Goal: Information Seeking & Learning: Learn about a topic

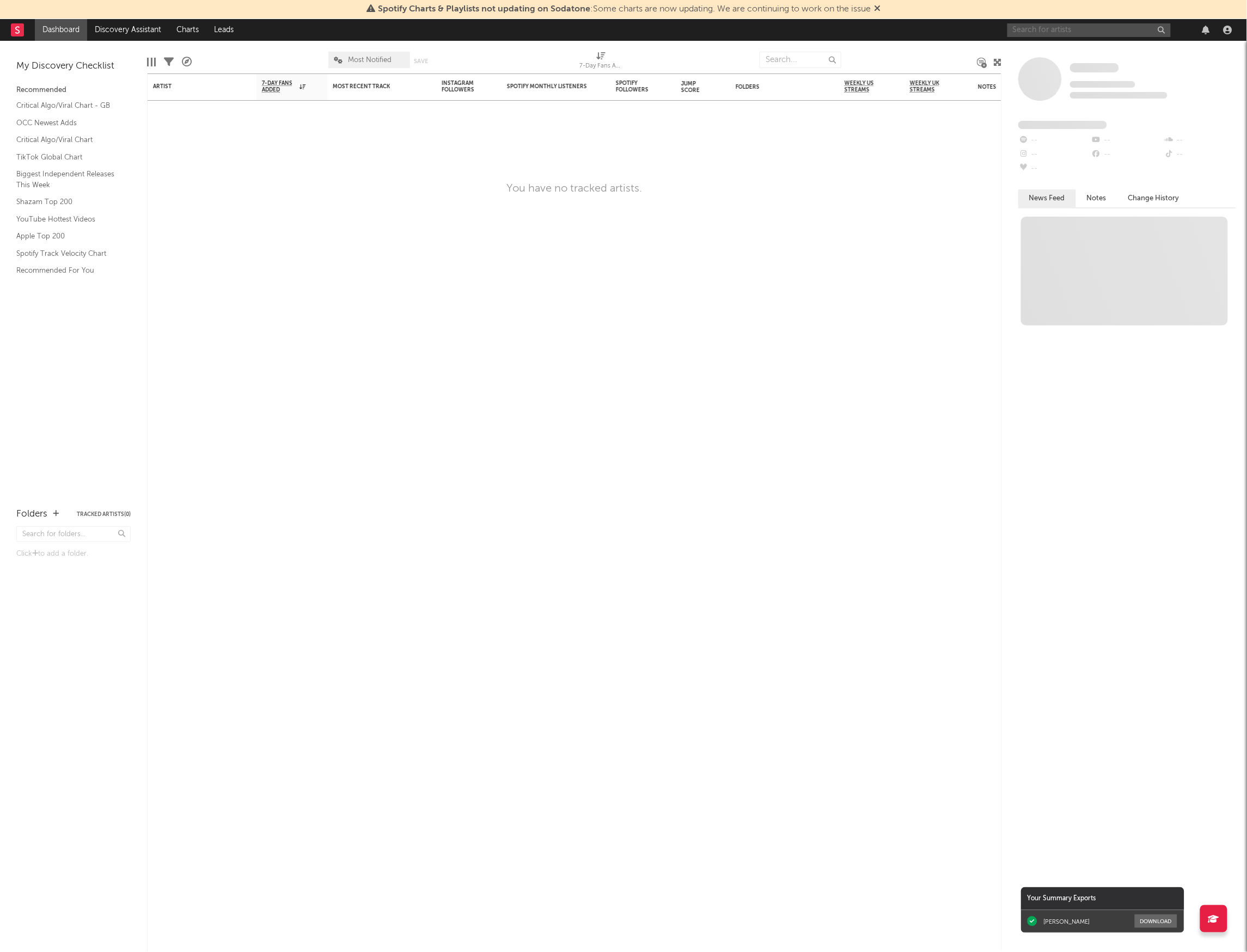
click at [1066, 25] on input "text" at bounding box center [1088, 30] width 163 height 14
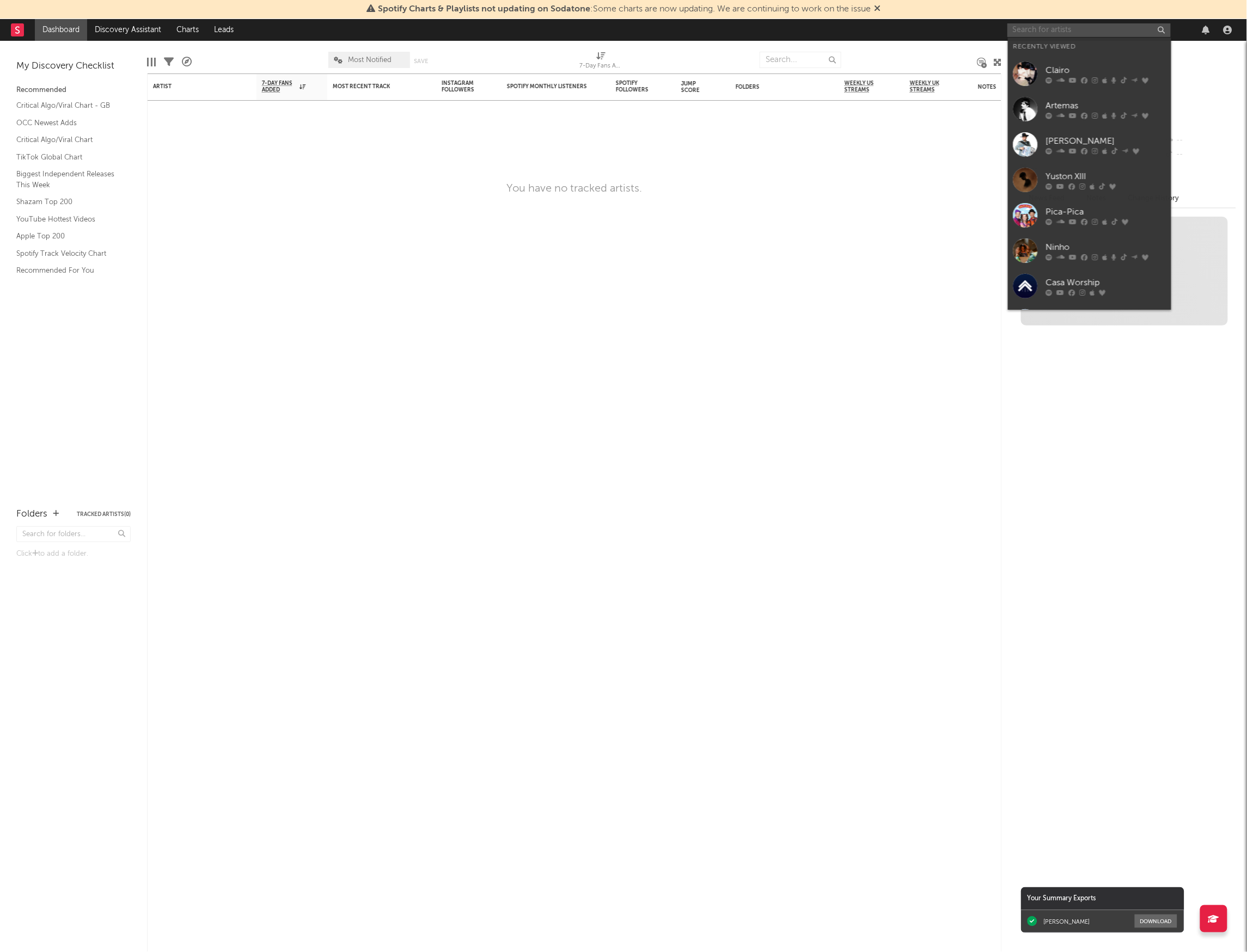
type input "z"
click at [1076, 70] on div "Clairo" at bounding box center [1105, 70] width 120 height 13
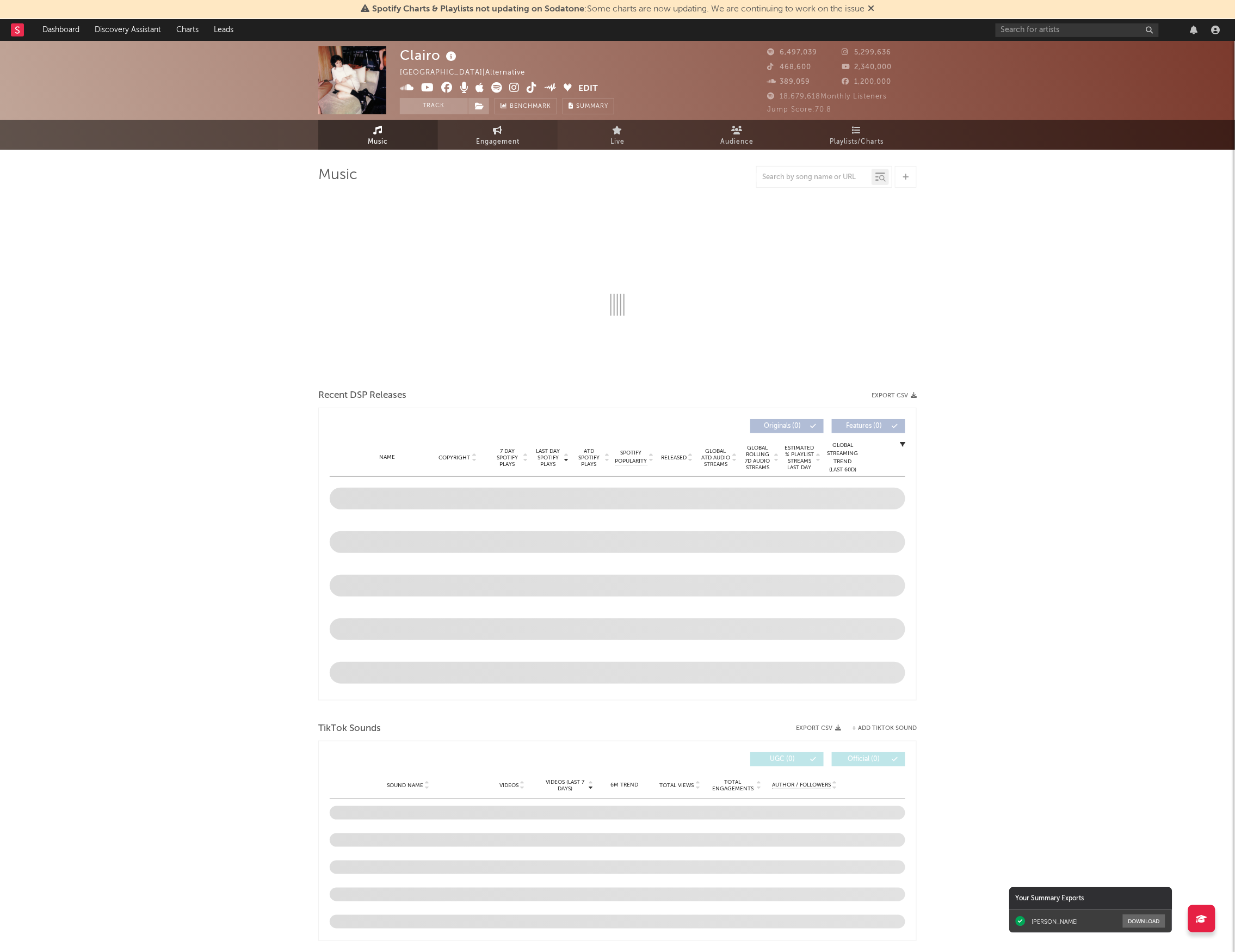
select select "6m"
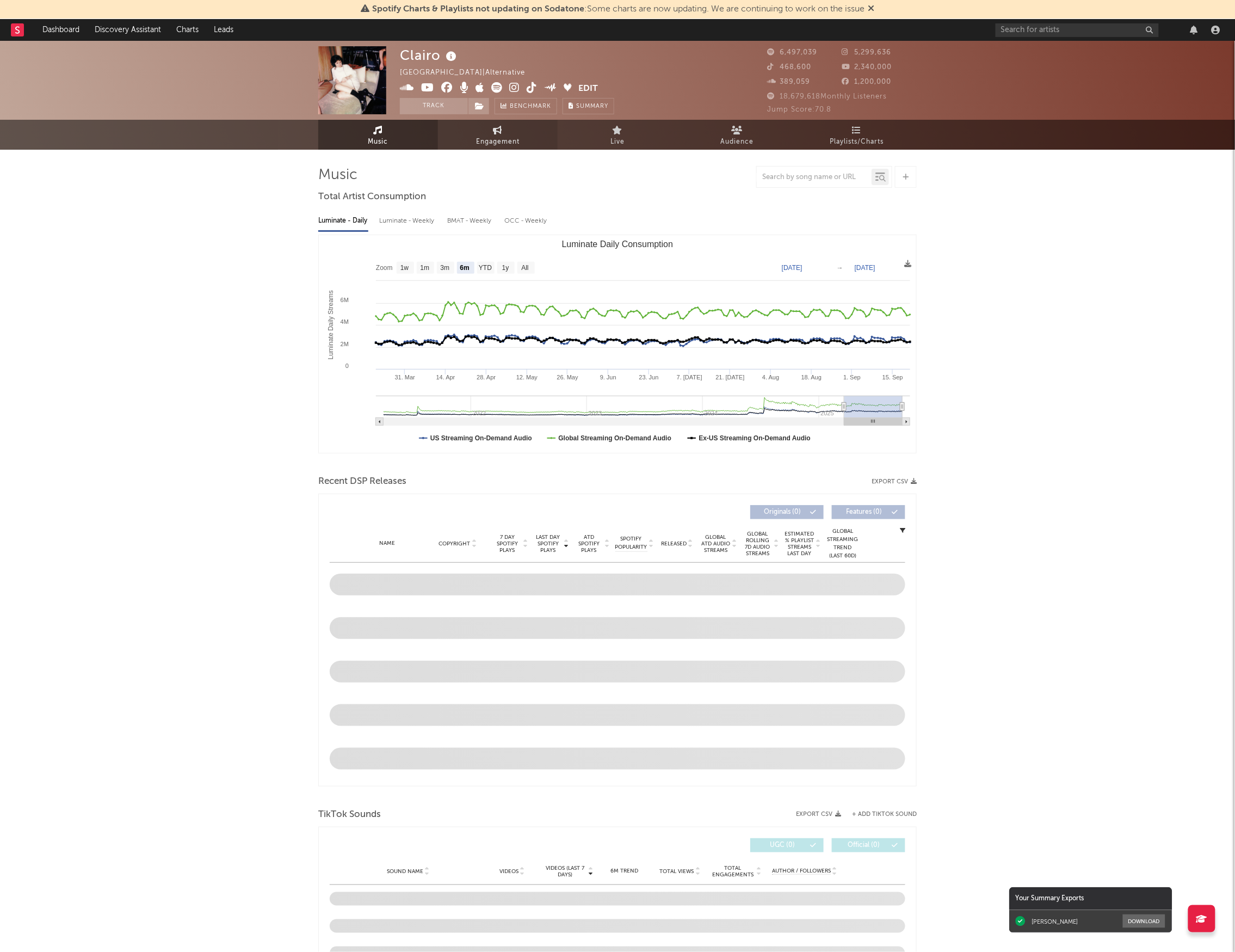
click at [476, 140] on span "Engagement" at bounding box center [497, 142] width 43 height 13
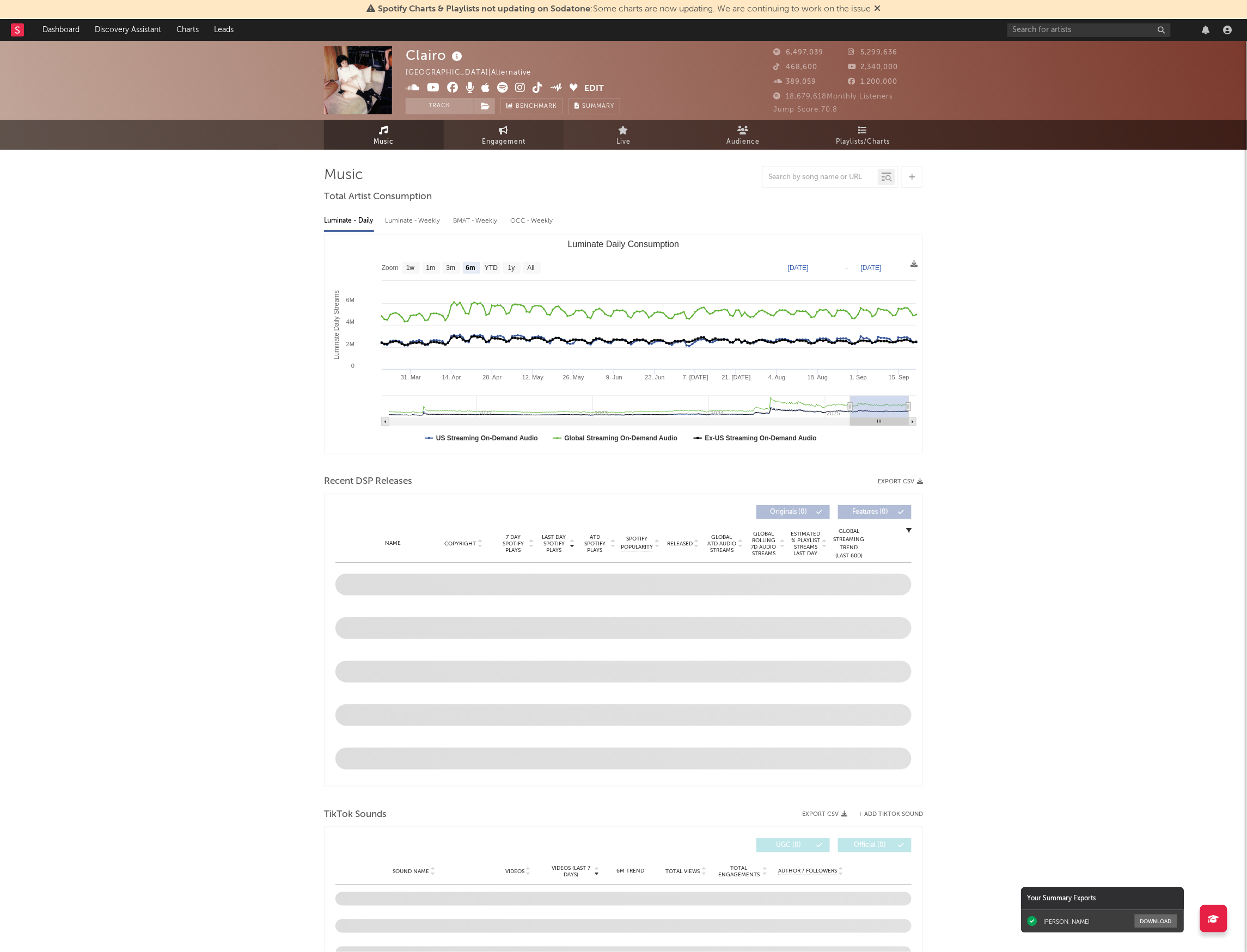
select select "1w"
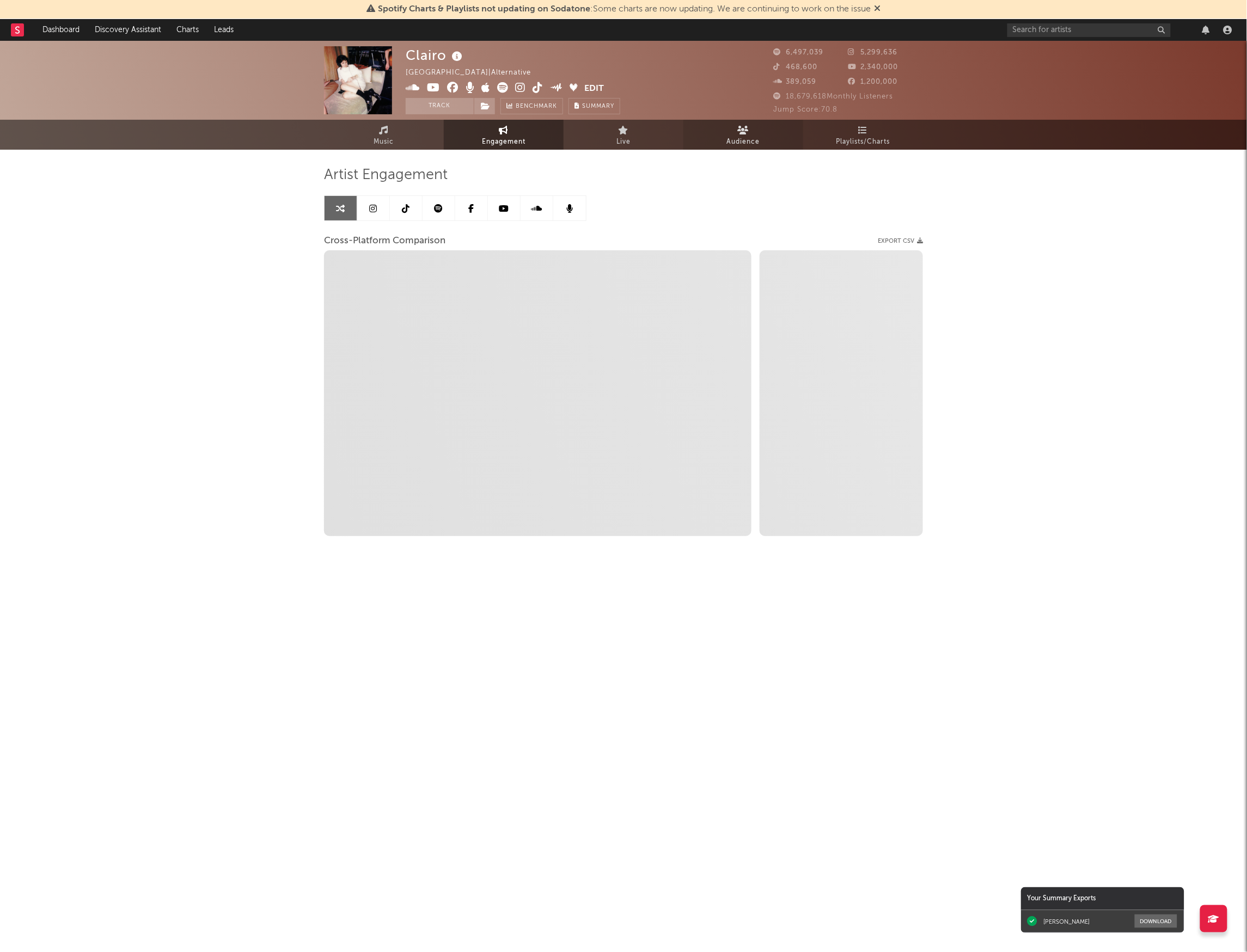
click at [772, 137] on link "Audience" at bounding box center [743, 134] width 120 height 30
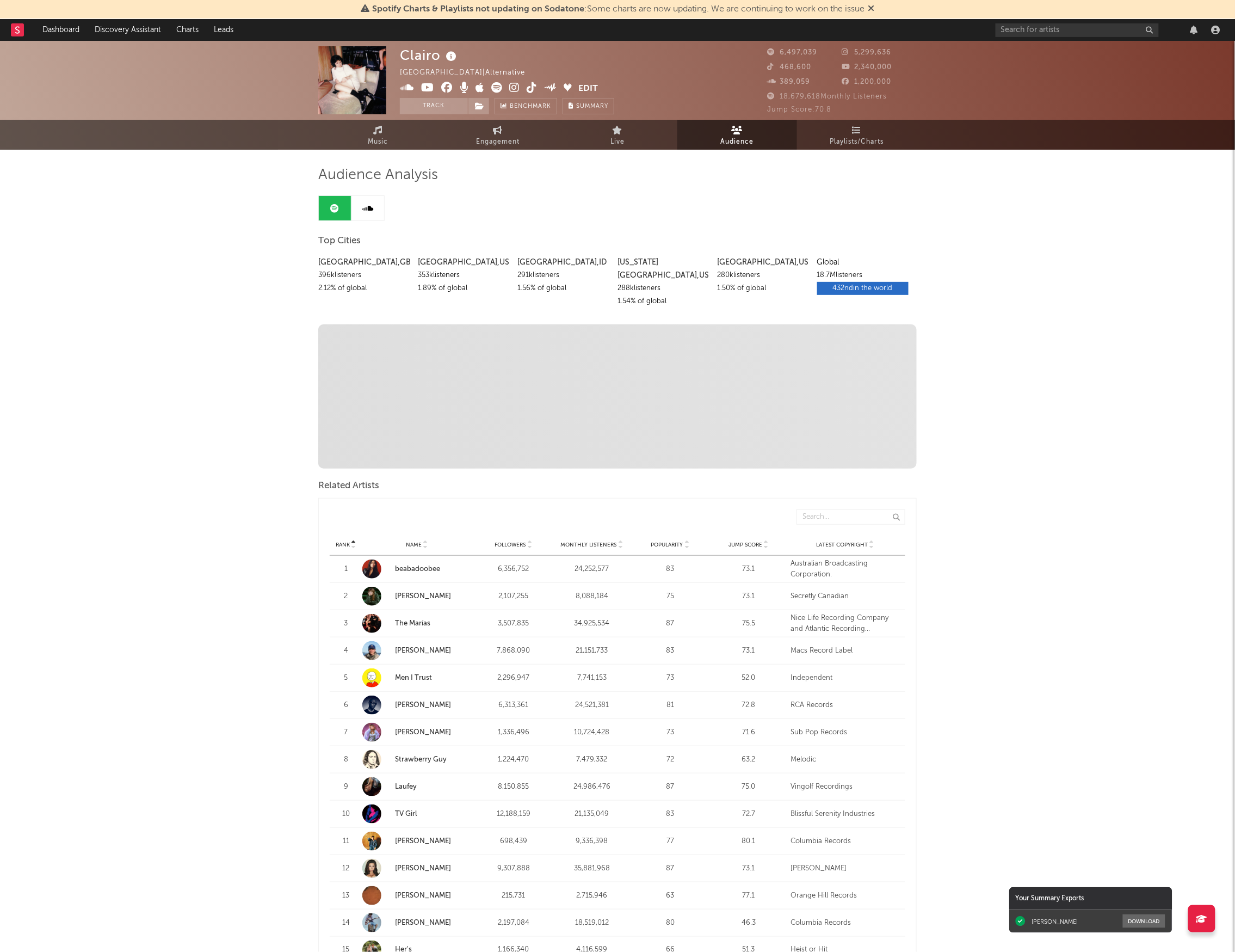
click at [738, 138] on span "Audience" at bounding box center [737, 142] width 33 height 13
click at [384, 144] on span "Music" at bounding box center [378, 142] width 20 height 13
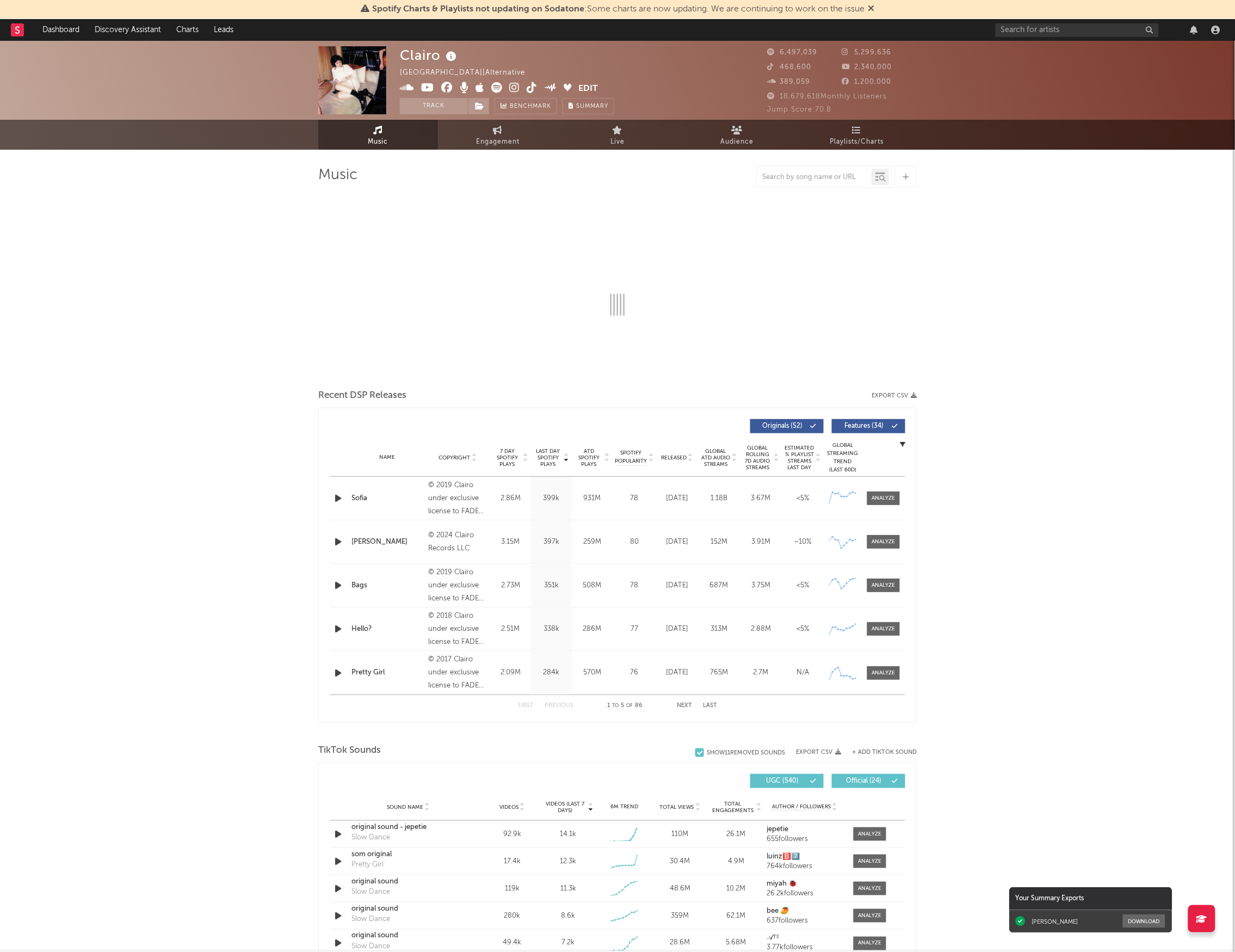
select select "6m"
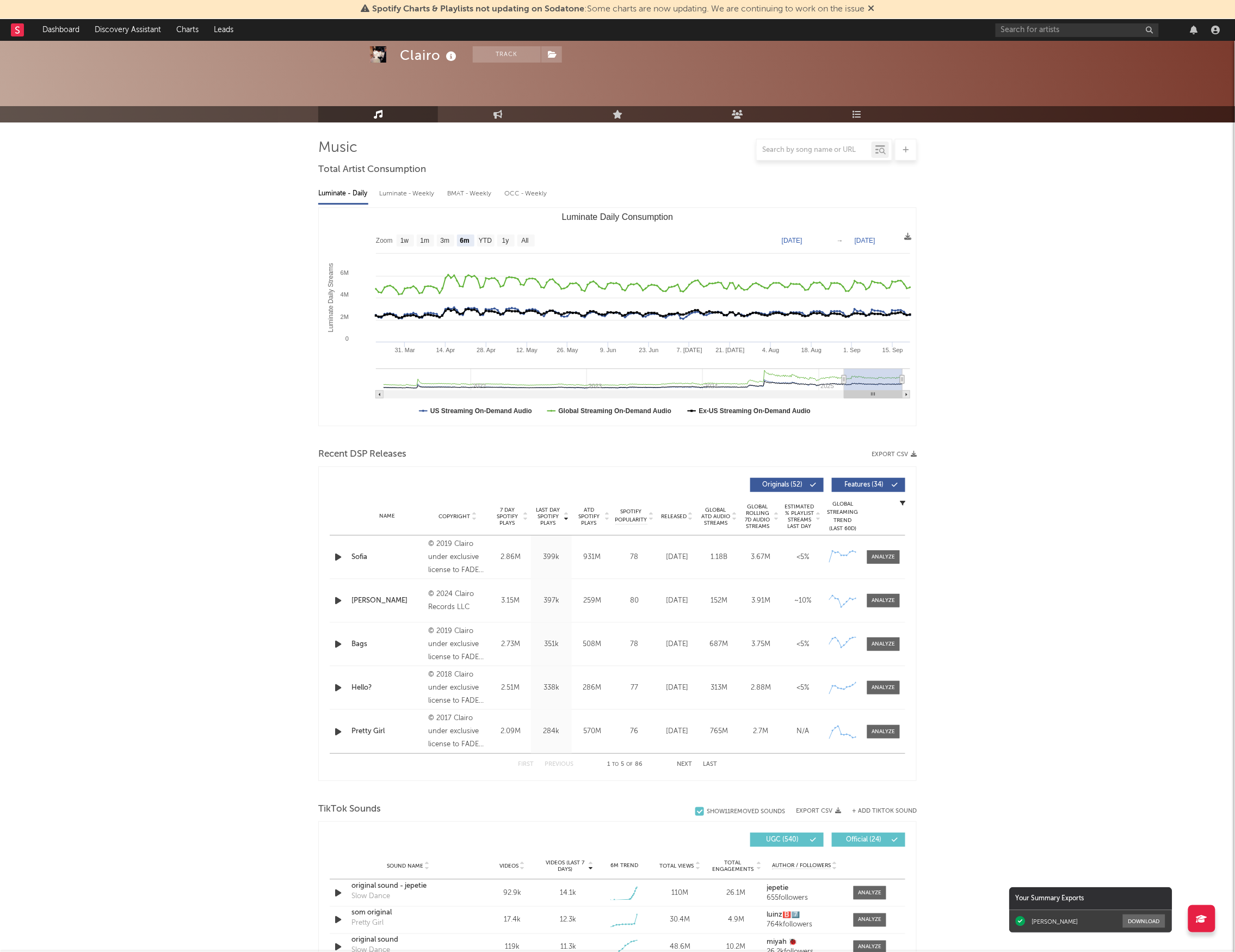
scroll to position [9, 0]
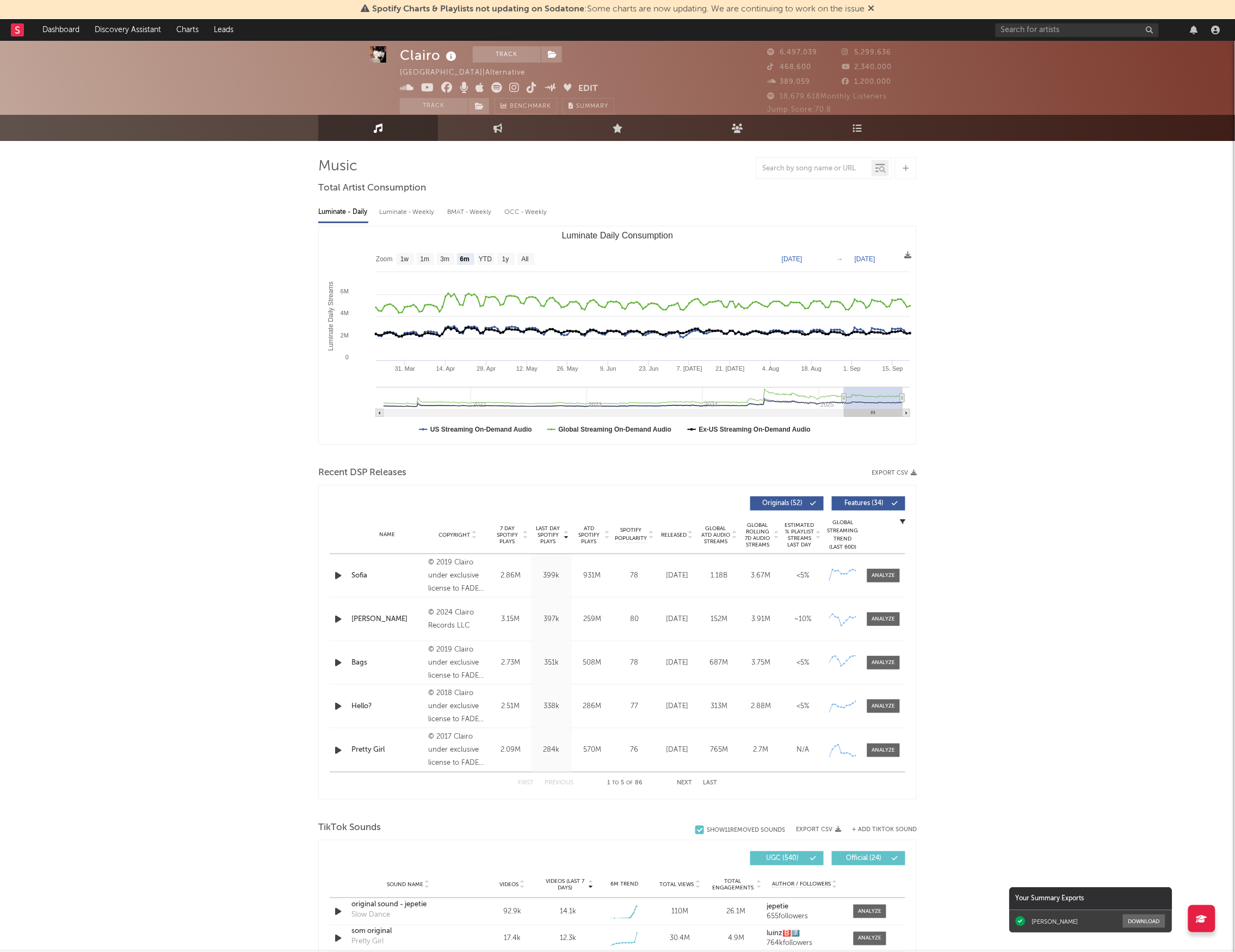
click at [226, 273] on div "Clairo Track United States | Alternative Edit Track Benchmark Summary 6,497,039…" at bounding box center [618, 854] width 1235 height 1644
drag, startPoint x: 205, startPoint y: 270, endPoint x: 74, endPoint y: 18, distance: 284.0
click at [198, 258] on div "Clairo Track United States | Alternative Edit Track Benchmark Summary 6,497,039…" at bounding box center [618, 854] width 1235 height 1644
drag, startPoint x: 886, startPoint y: 105, endPoint x: 849, endPoint y: 98, distance: 37.7
click at [806, 102] on div "6,497,039 5,299,636 468,600 2,340,000 389,059 1,200,000 18,679,618 Monthly List…" at bounding box center [842, 81] width 149 height 70
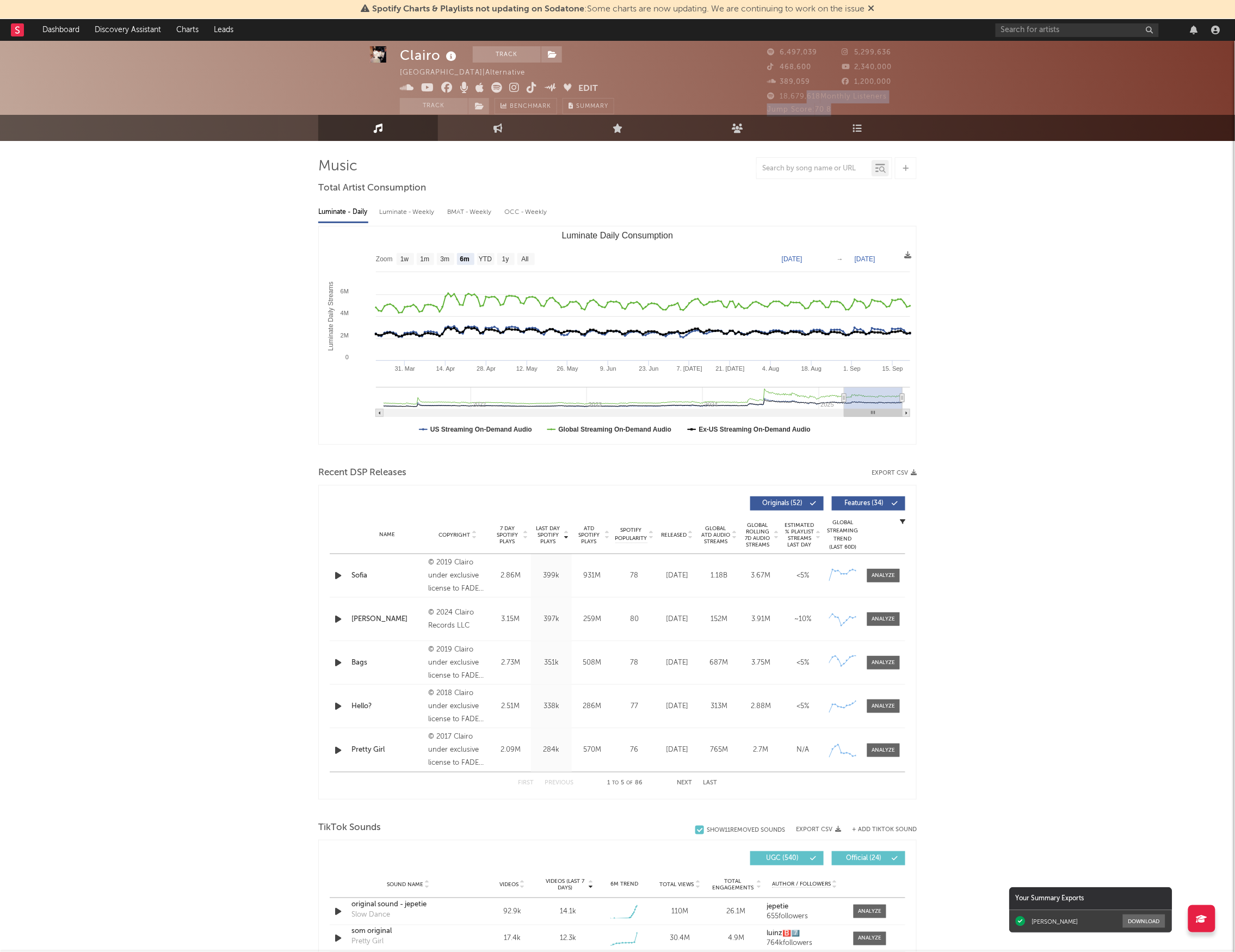
click at [898, 94] on div "18,679,618 Monthly Listeners" at bounding box center [842, 97] width 149 height 13
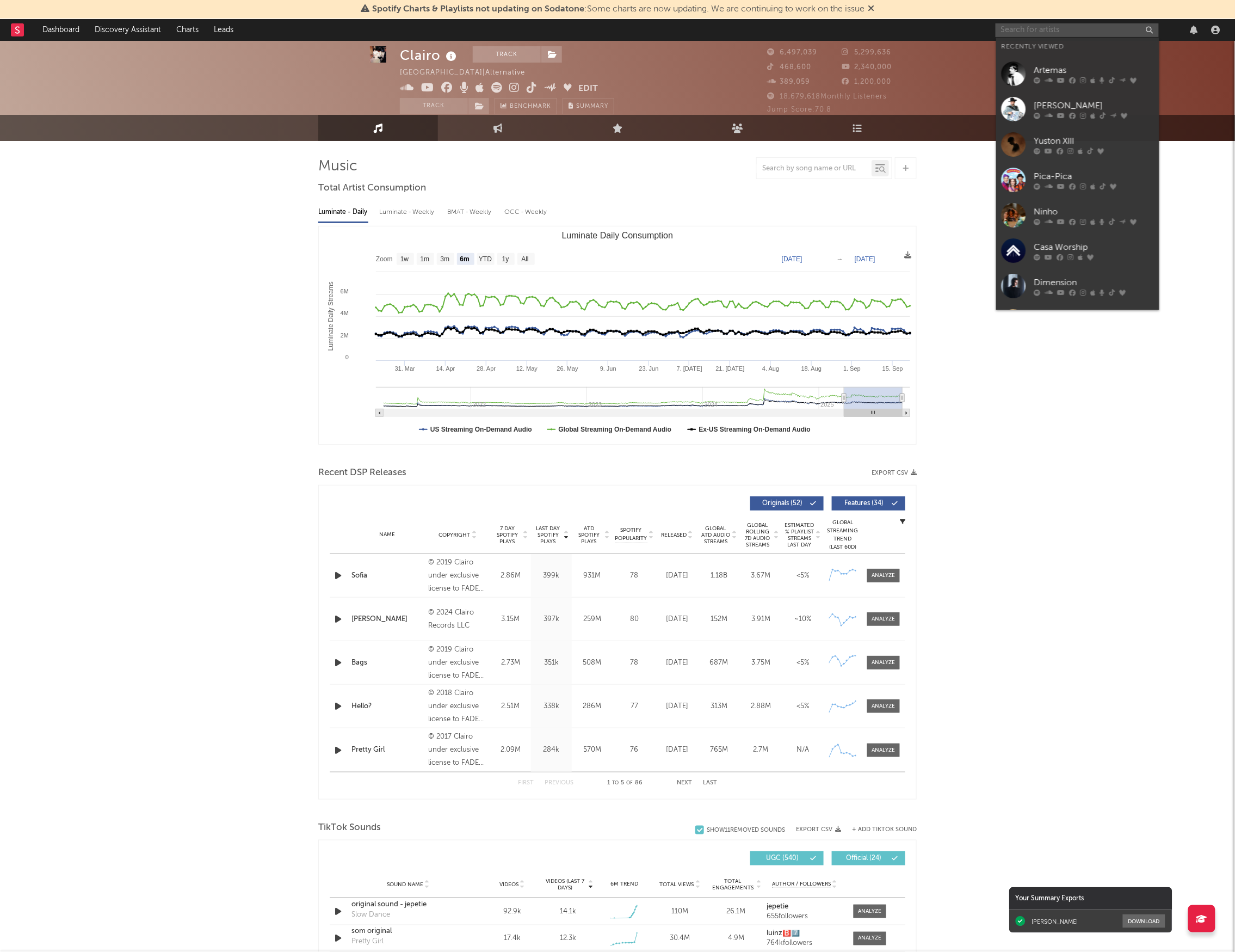
click at [1048, 33] on input "text" at bounding box center [1077, 30] width 163 height 14
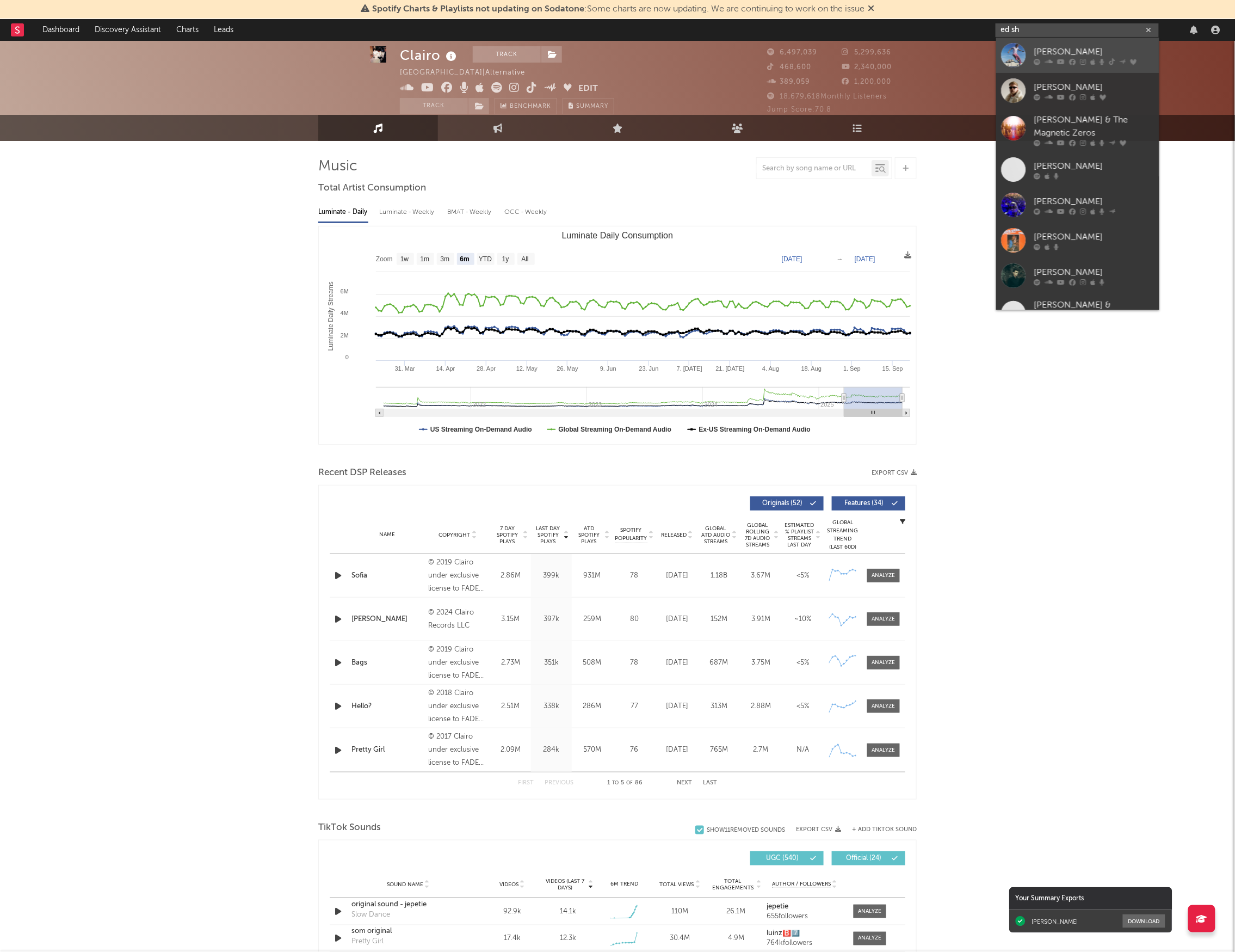
type input "ed sh"
click at [1061, 48] on div "Ed Sheeran" at bounding box center [1094, 51] width 120 height 13
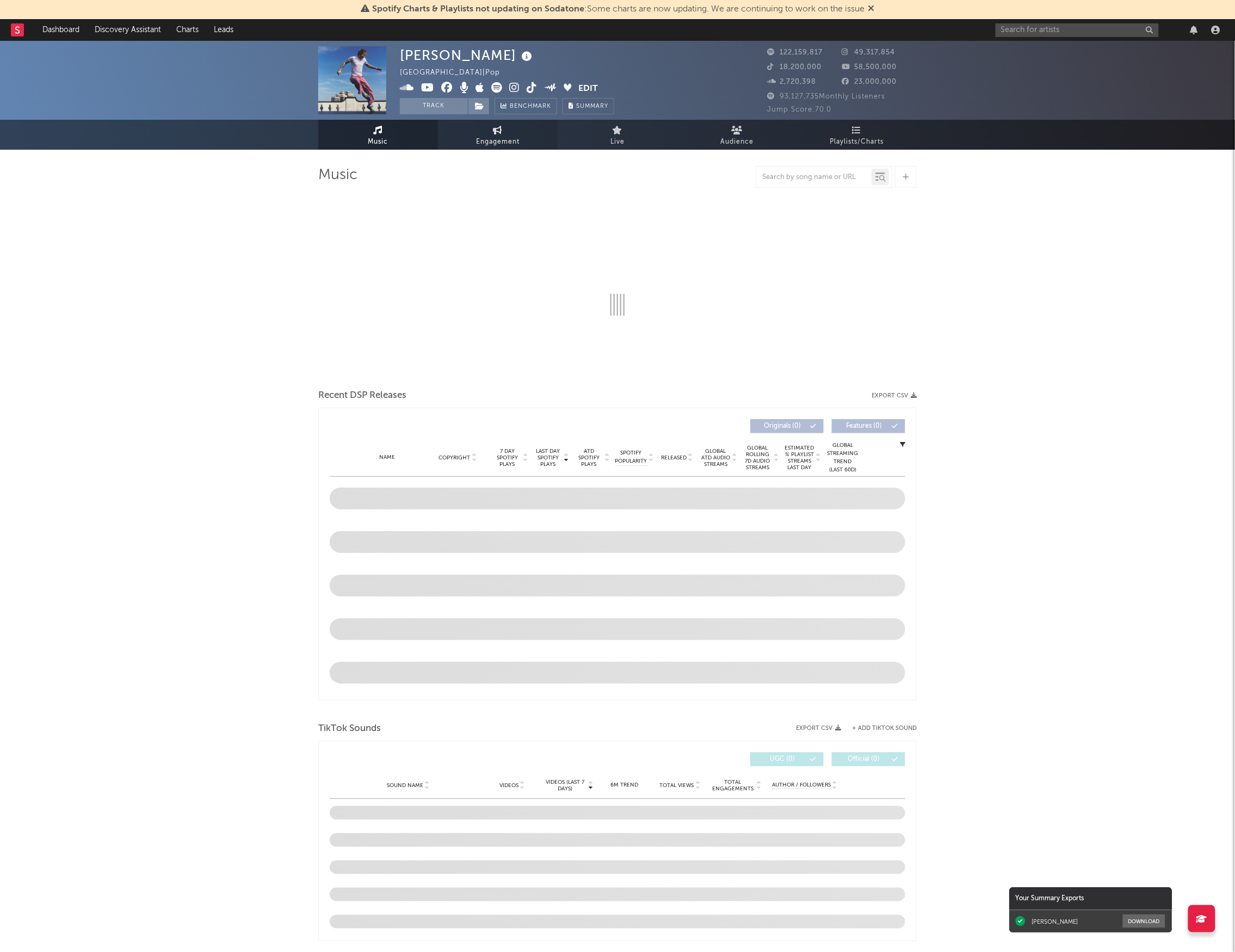
drag, startPoint x: 475, startPoint y: 138, endPoint x: 531, endPoint y: 142, distance: 56.1
click at [475, 138] on link "Engagement" at bounding box center [498, 134] width 120 height 30
select select "1m"
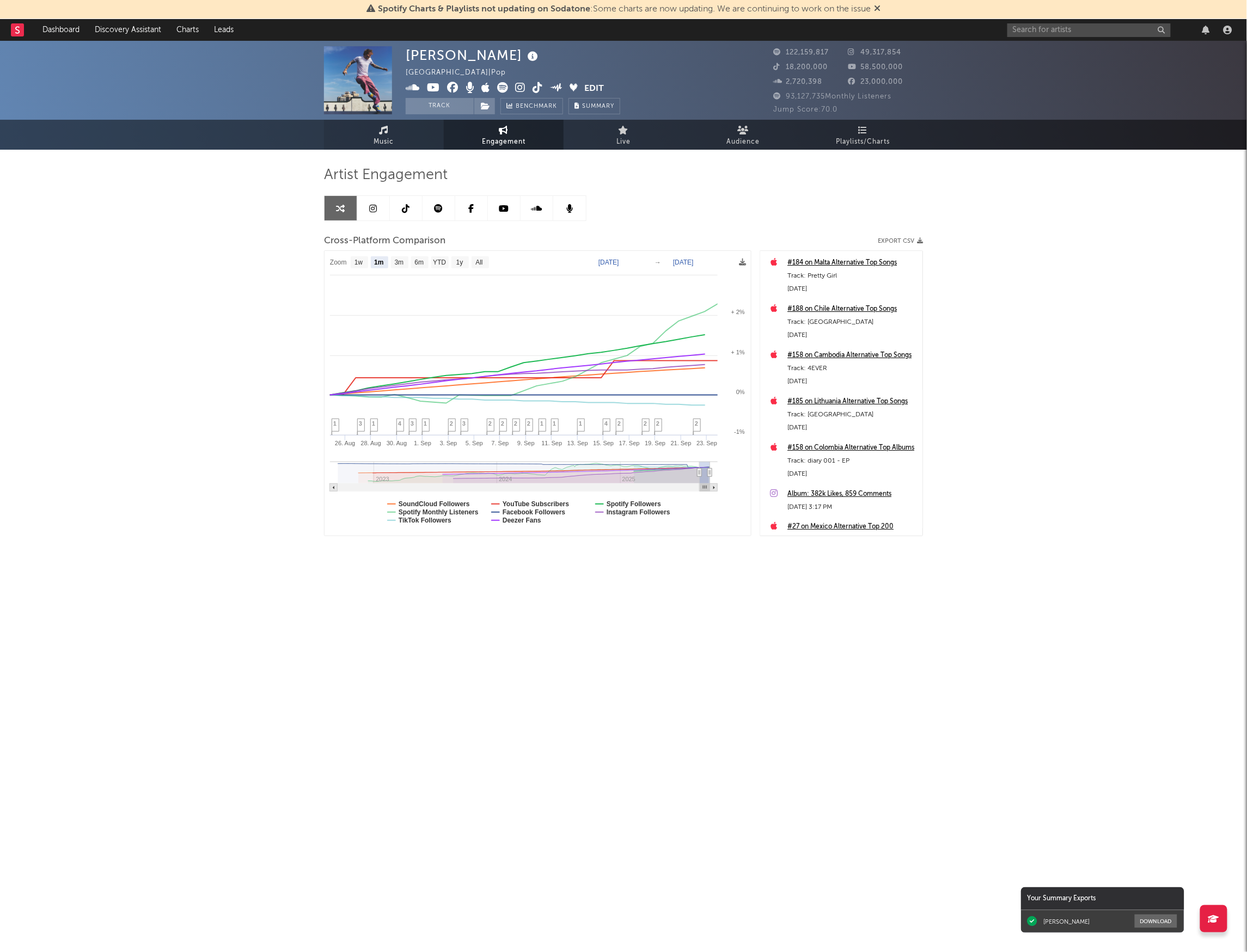
click at [390, 147] on span "Music" at bounding box center [384, 142] width 20 height 13
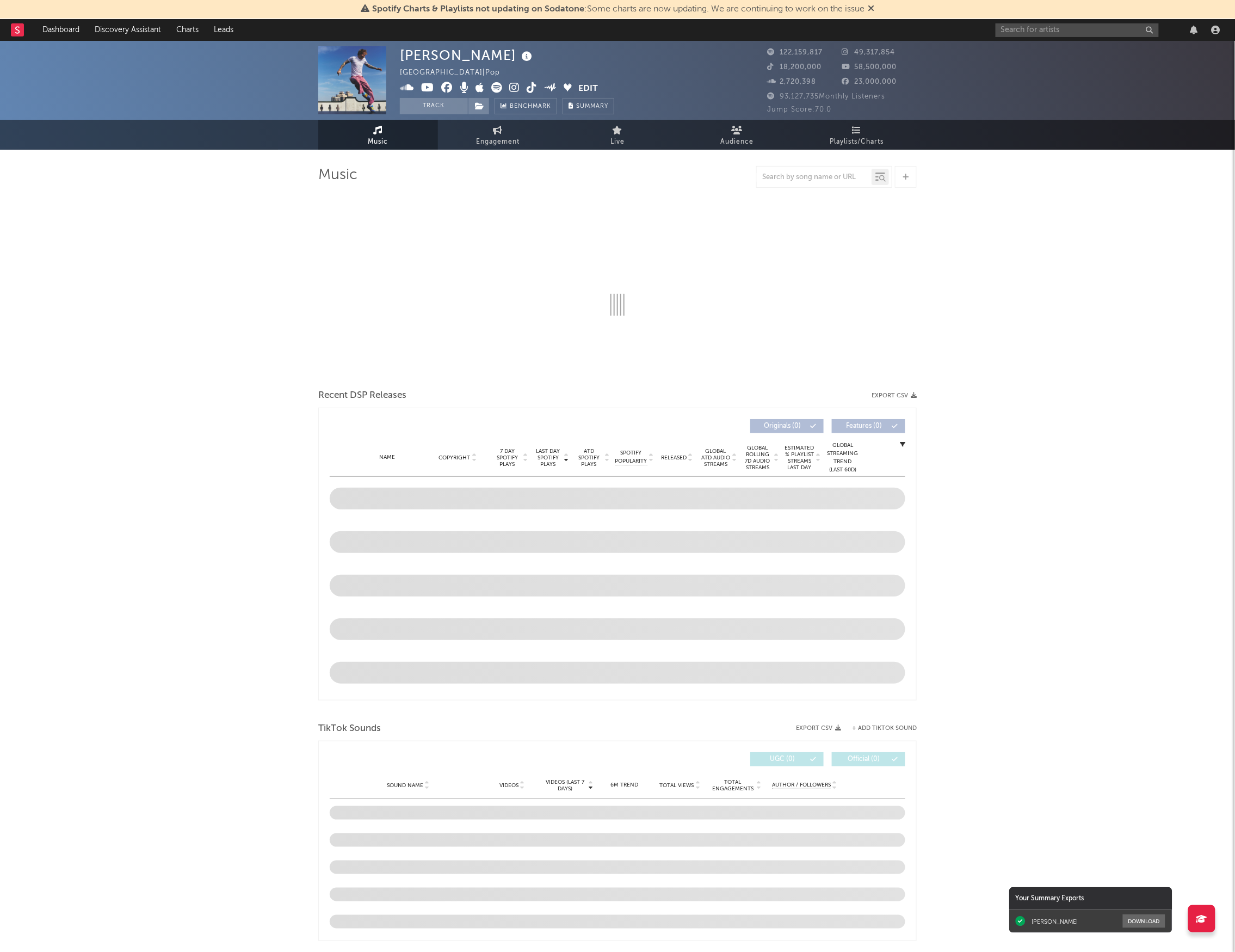
select select "6m"
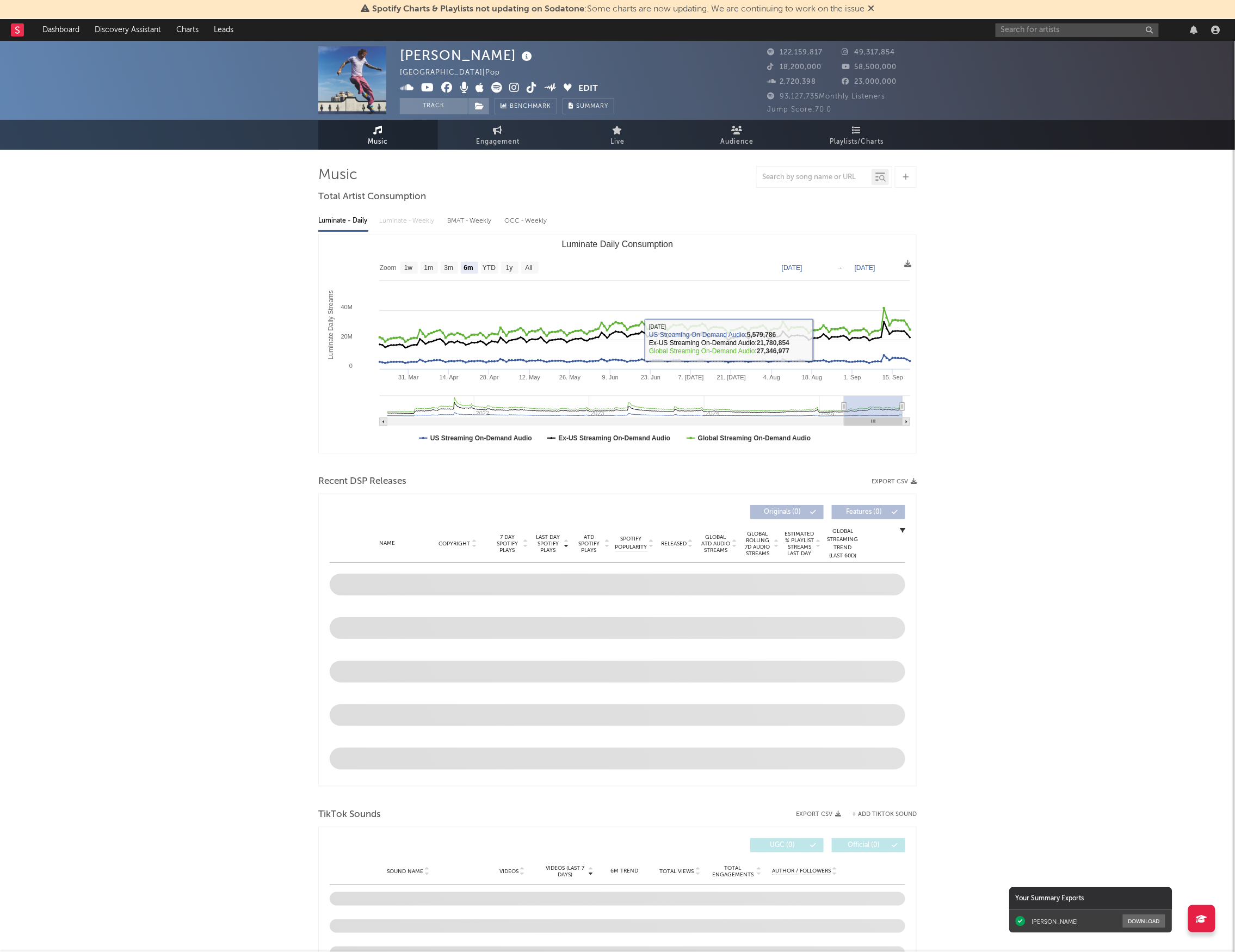
click at [233, 479] on div "Ed Sheeran United Kingdom | Pop Edit Track Benchmark Summary 122,159,817 49,317…" at bounding box center [618, 926] width 1235 height 1772
drag, startPoint x: 65, startPoint y: 271, endPoint x: 78, endPoint y: 271, distance: 13.0
click at [65, 271] on div "Ed Sheeran United Kingdom | Pop Edit Track Benchmark Summary 122,159,817 49,317…" at bounding box center [618, 926] width 1235 height 1772
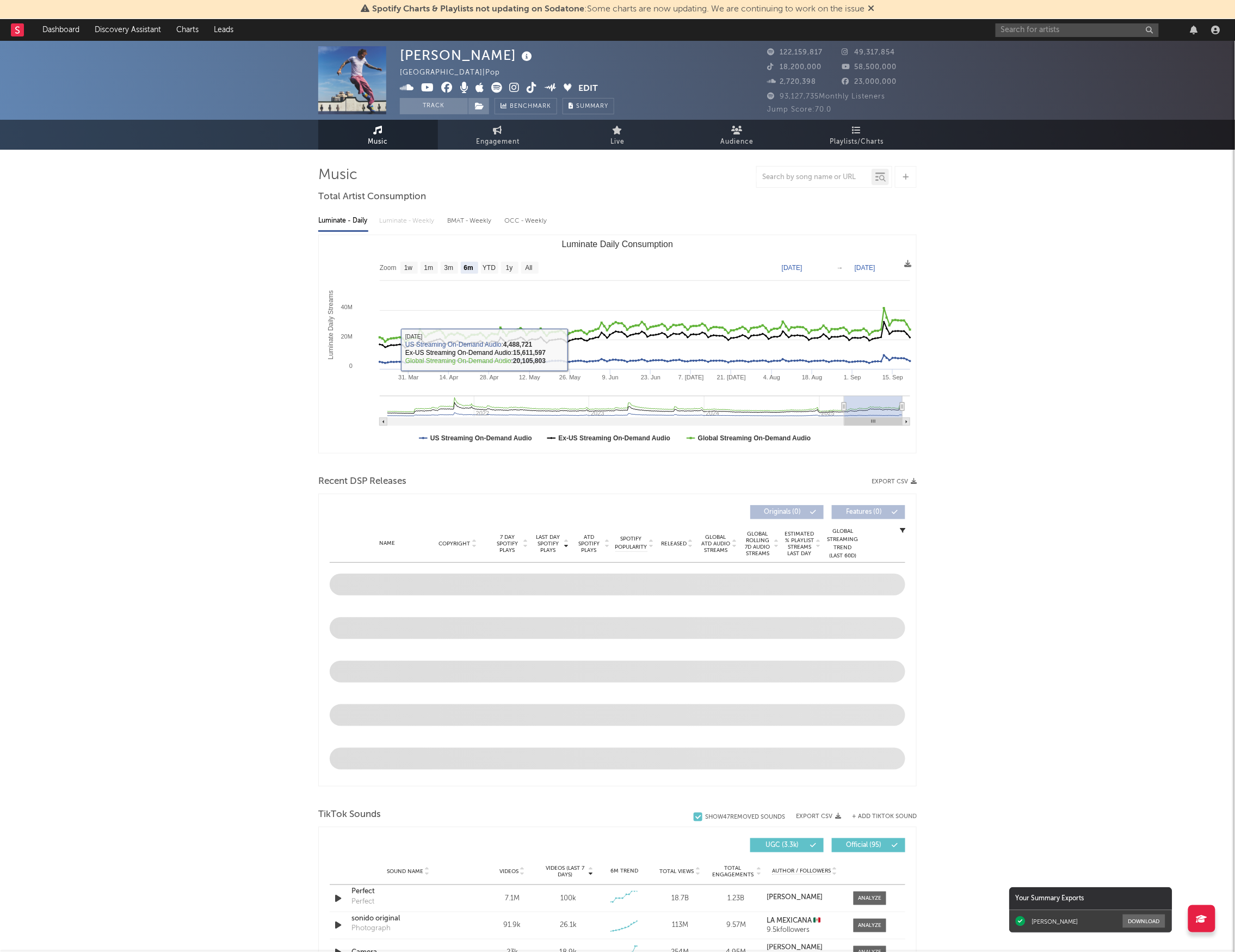
click at [175, 482] on div "Ed Sheeran United Kingdom | Pop Edit Track Benchmark Summary 122,159,817 49,317…" at bounding box center [618, 948] width 1235 height 1816
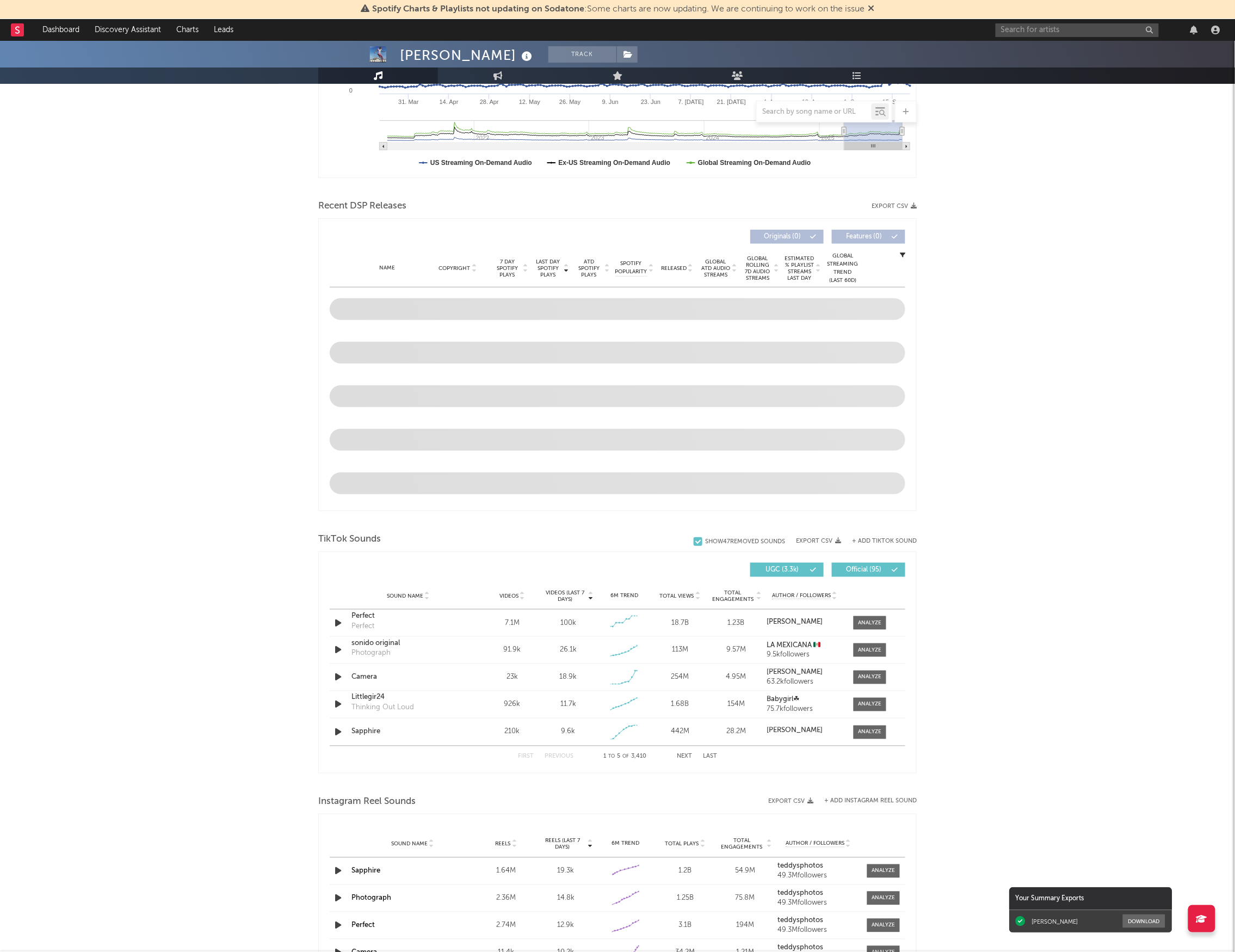
scroll to position [290, 0]
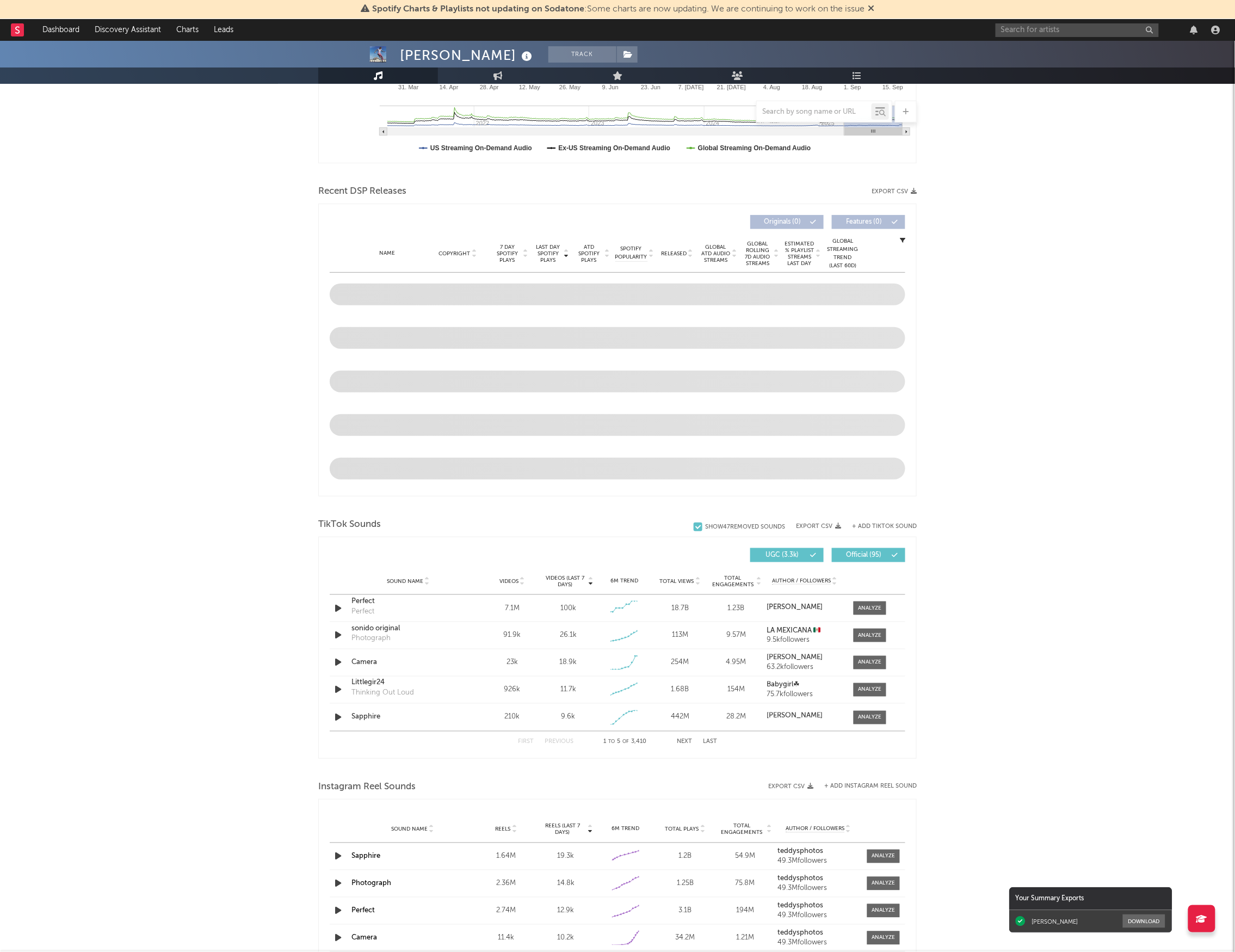
click at [258, 558] on div "Ed Sheeran Track United Kingdom | Pop Edit Track Benchmark Summary 122,159,817 …" at bounding box center [618, 659] width 1235 height 1816
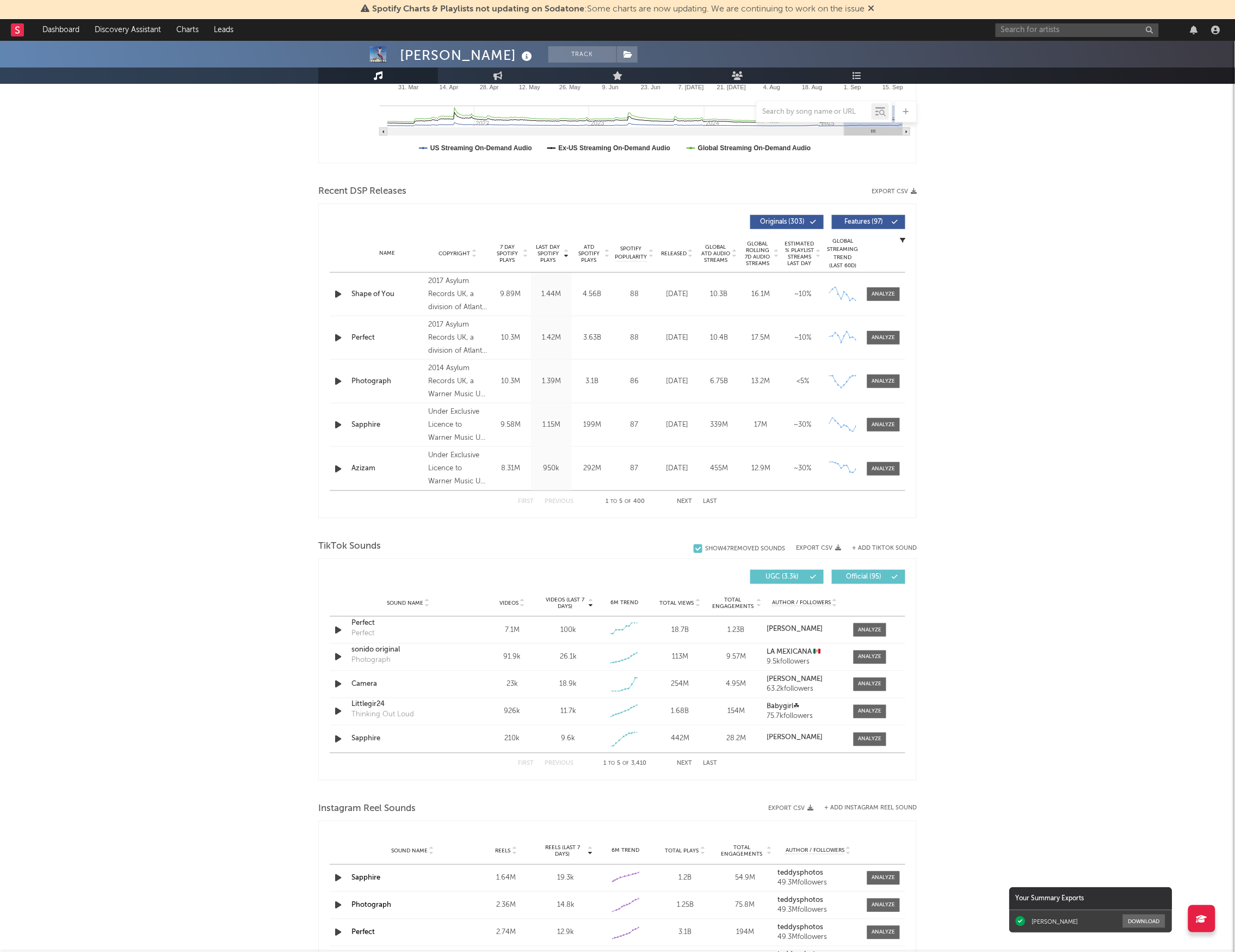
click at [207, 577] on div "Ed Sheeran Track United Kingdom | Pop Edit Track Benchmark Summary 122,159,817 …" at bounding box center [618, 670] width 1235 height 1838
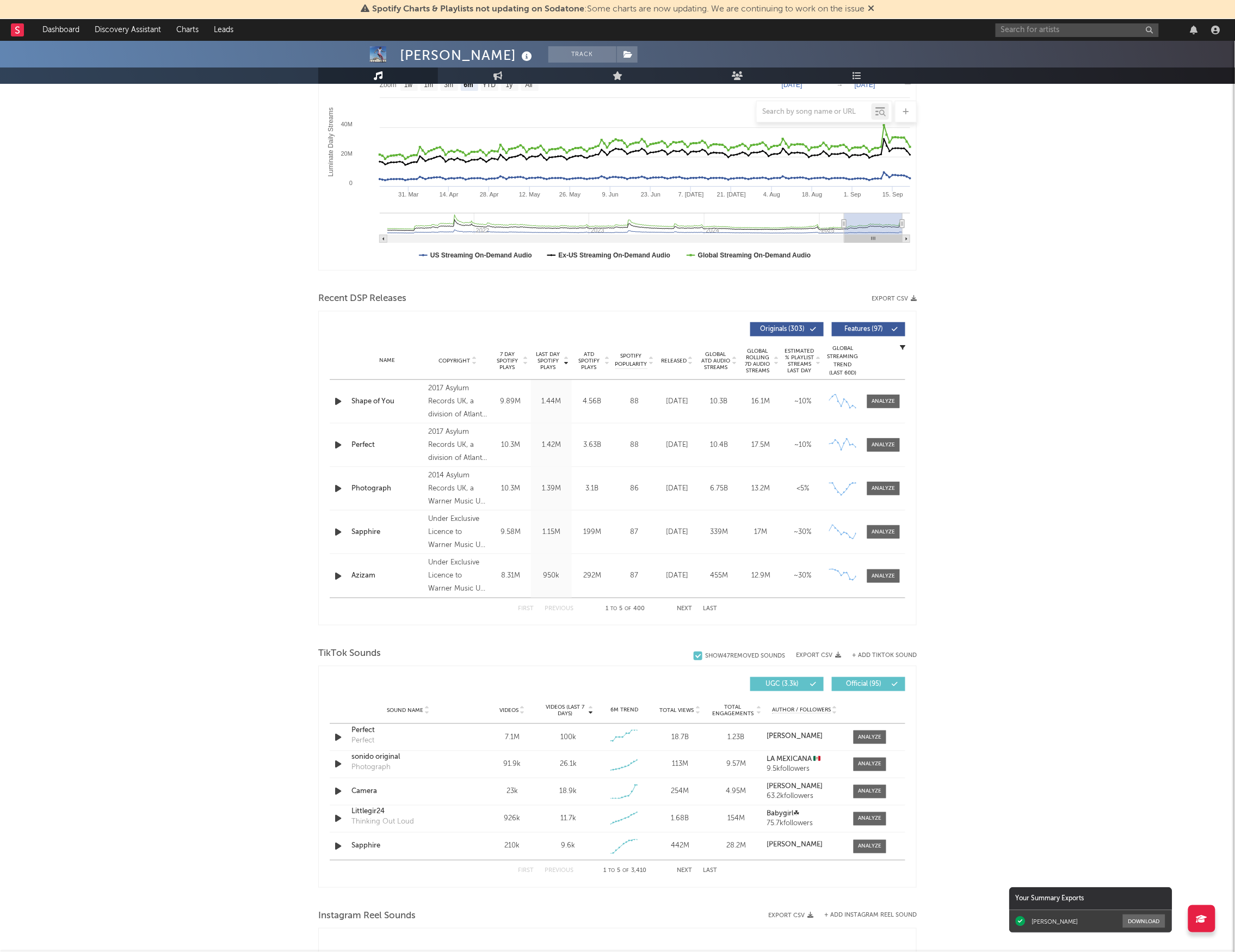
scroll to position [218, 0]
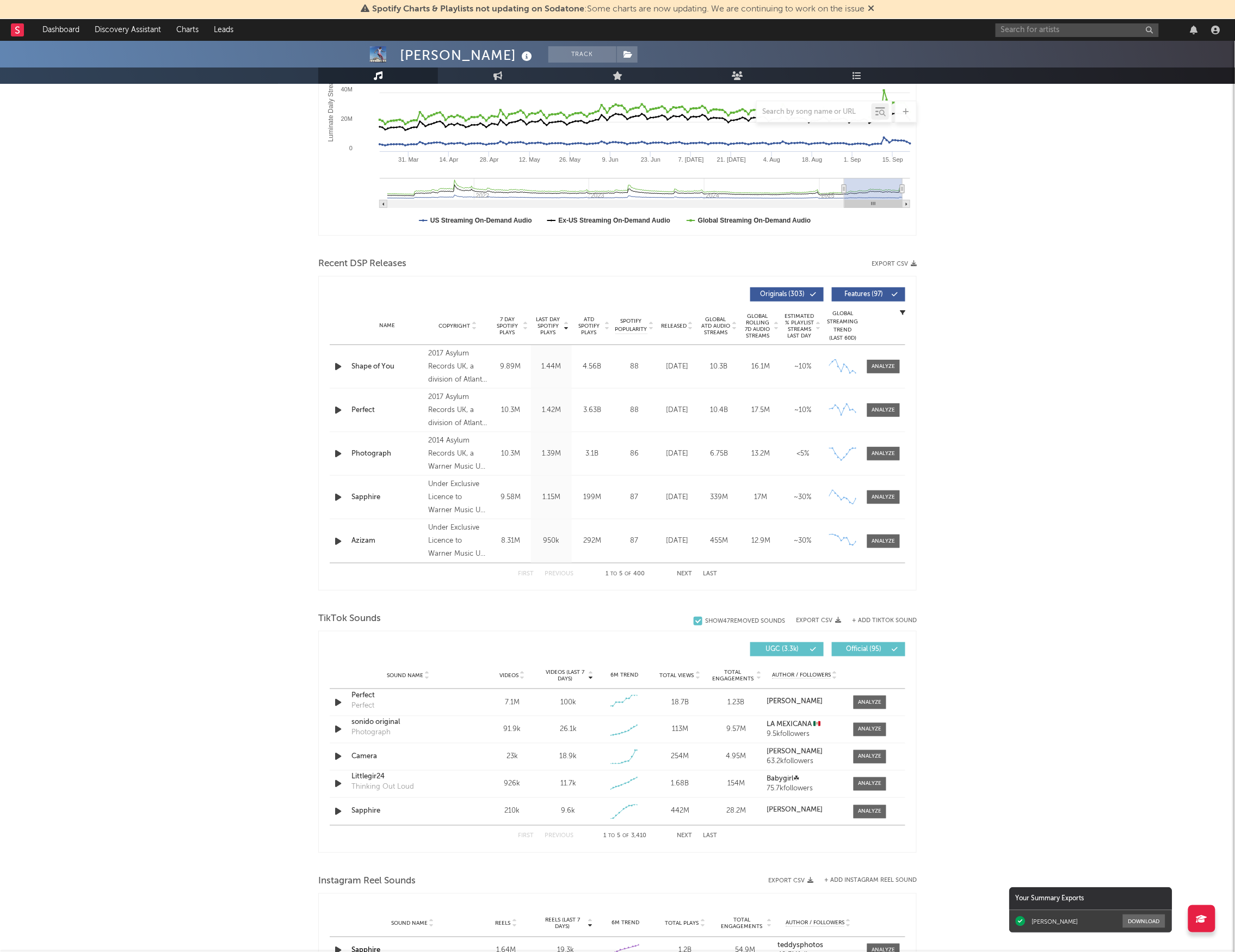
click at [686, 573] on button "Next" at bounding box center [684, 573] width 15 height 6
click at [884, 542] on div at bounding box center [884, 541] width 23 height 8
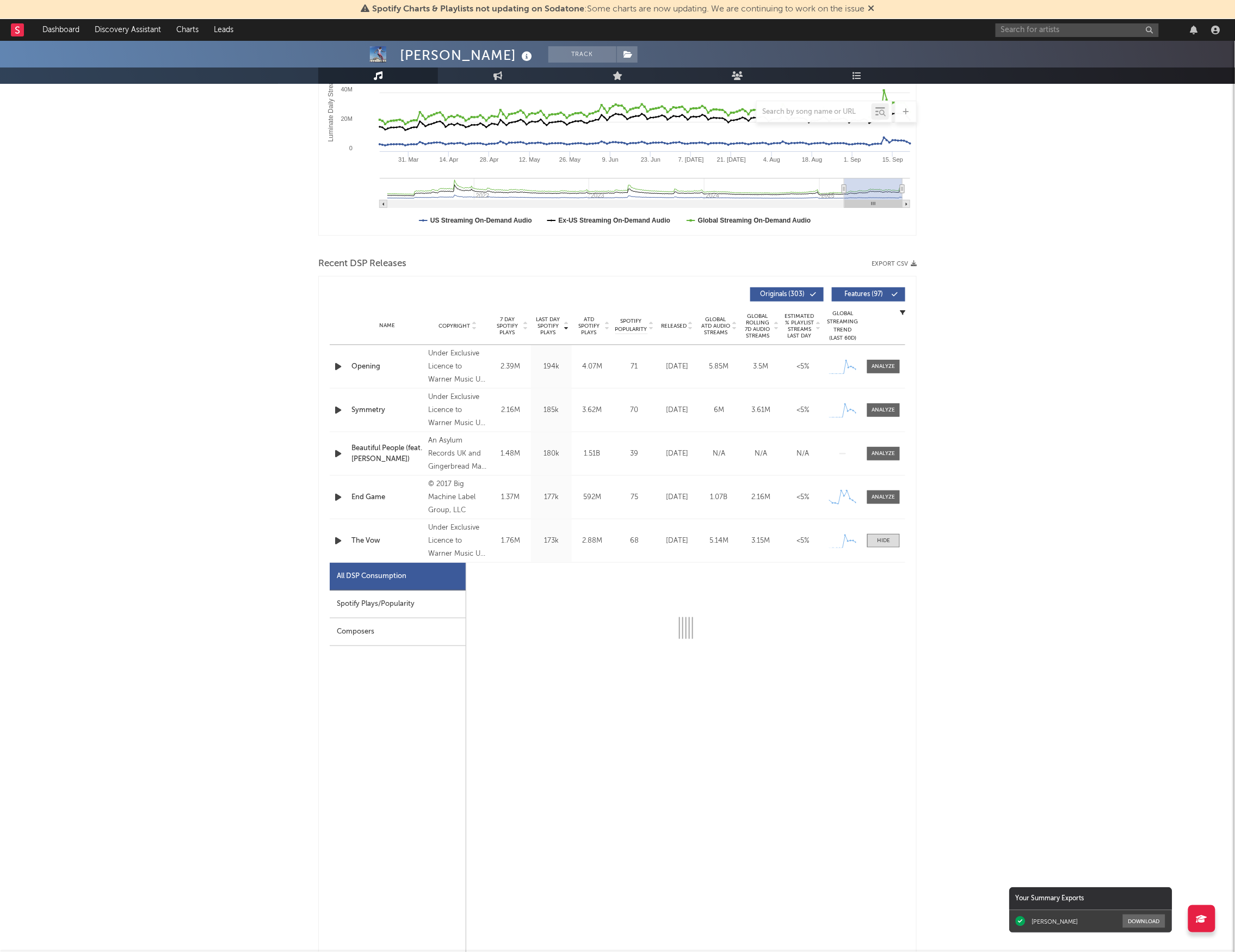
select select "1w"
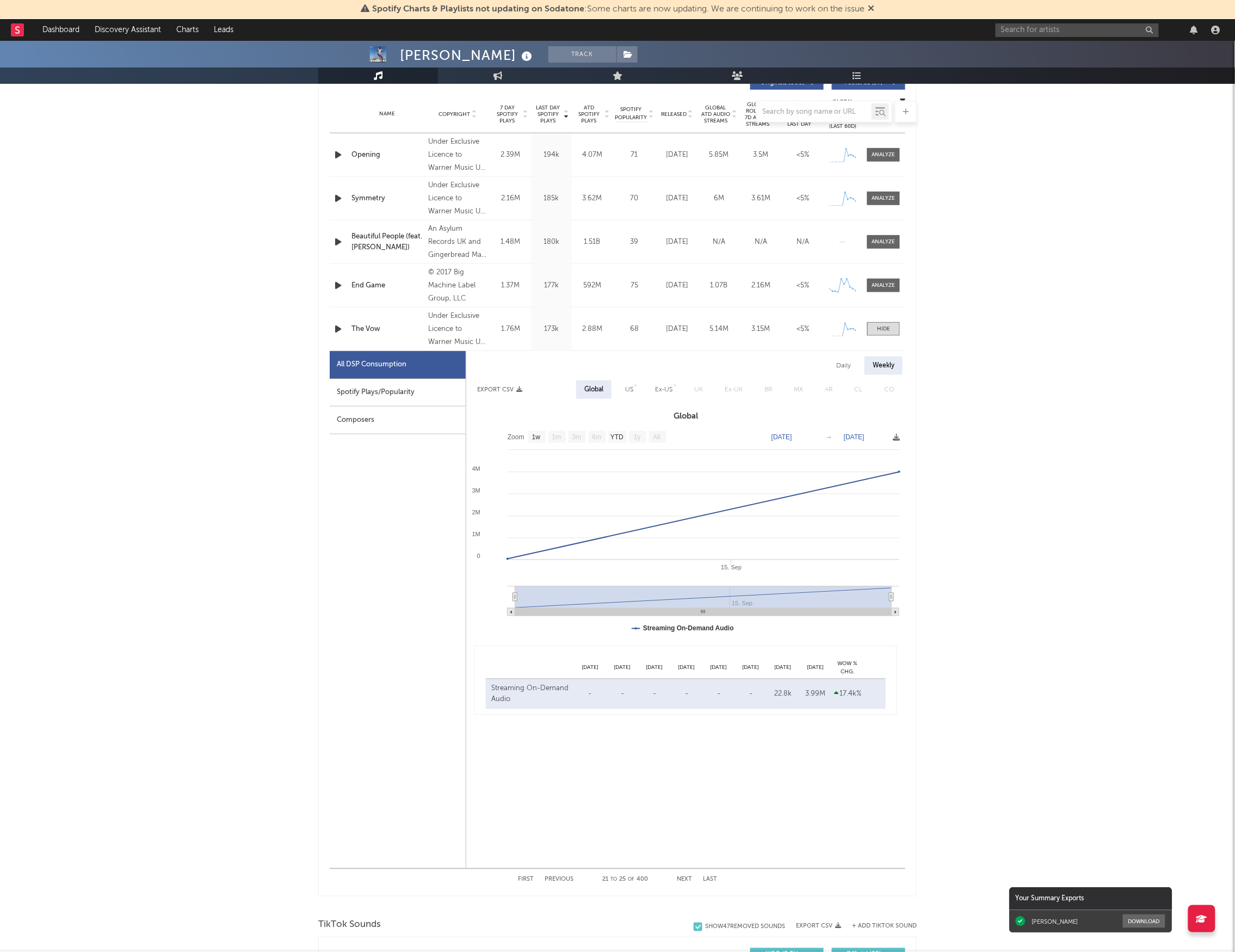
scroll to position [435, 0]
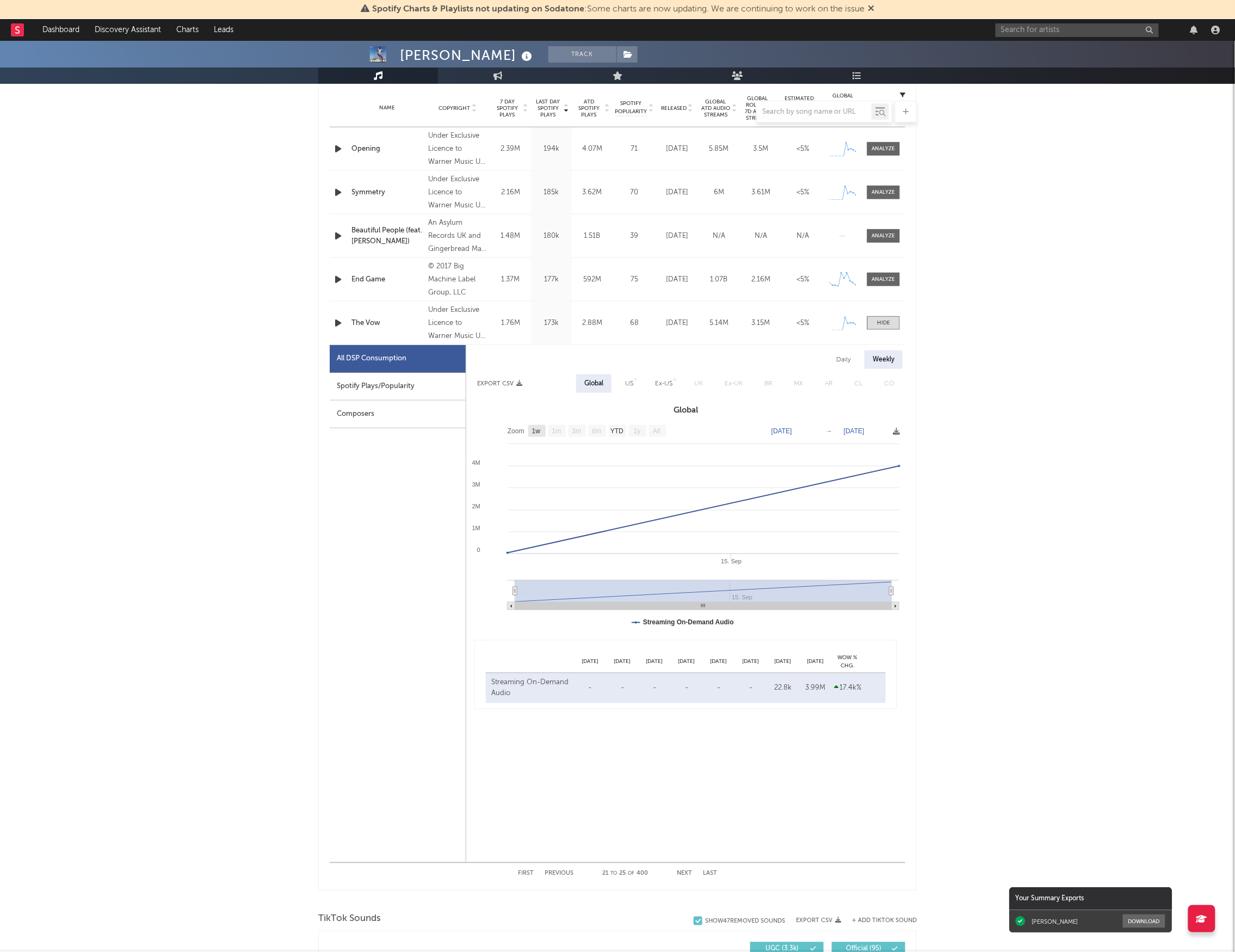
click at [536, 428] on text "1w" at bounding box center [536, 431] width 9 height 8
select select "1w"
